Goal: Navigation & Orientation: Find specific page/section

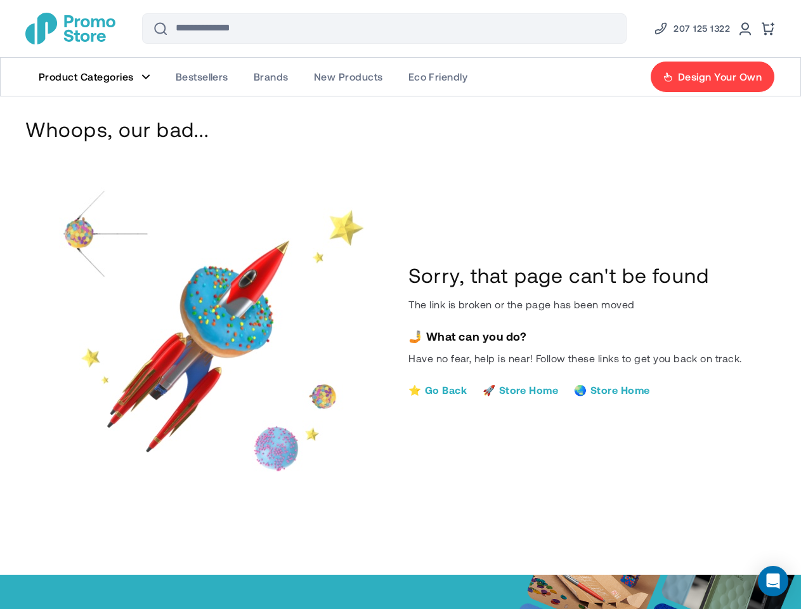
click at [400, 304] on div "Sorry, that page can't be found The link is broken or the page has been moved W…" at bounding box center [400, 339] width 683 height 305
click at [438, 389] on link "Go Back" at bounding box center [437, 390] width 58 height 12
click at [766, 529] on use at bounding box center [767, 529] width 10 height 17
click at [773, 581] on icon "Open Intercom Messenger" at bounding box center [773, 580] width 13 height 15
